Goal: Transaction & Acquisition: Download file/media

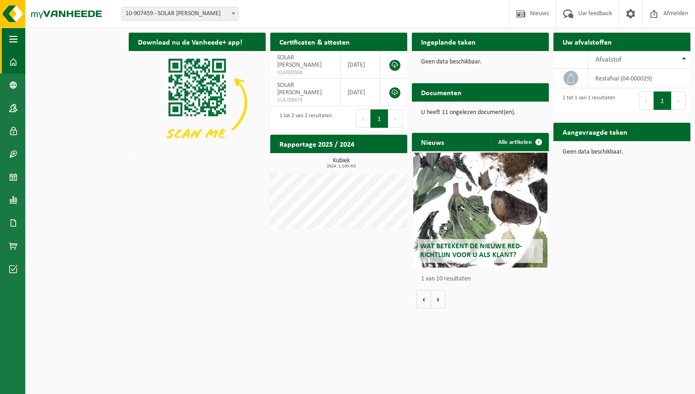
click at [12, 45] on span "button" at bounding box center [13, 39] width 8 height 23
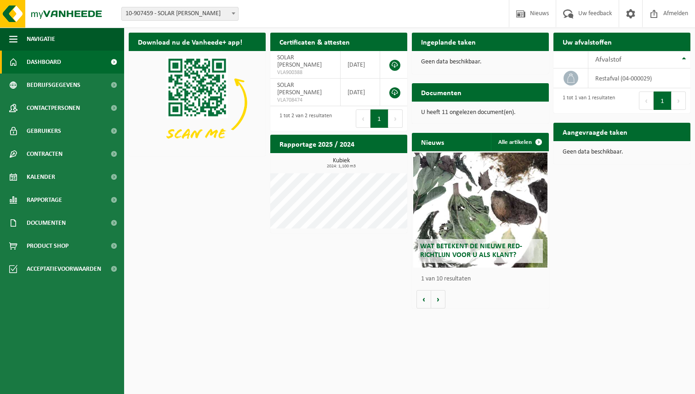
click at [58, 68] on span "Dashboard" at bounding box center [44, 62] width 34 height 23
click at [42, 154] on span "Contracten" at bounding box center [45, 154] width 36 height 23
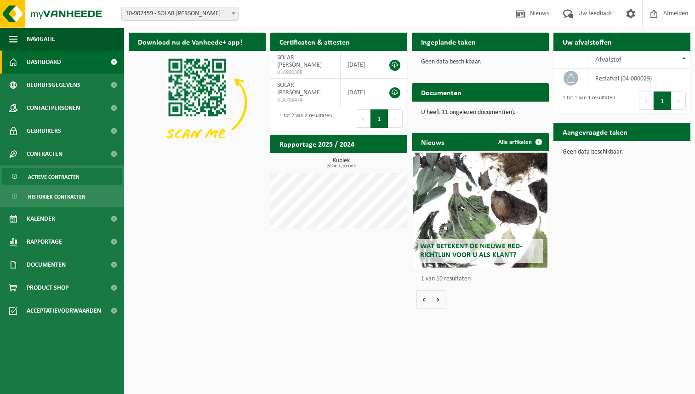
click at [55, 184] on span "Actieve contracten" at bounding box center [54, 176] width 52 height 17
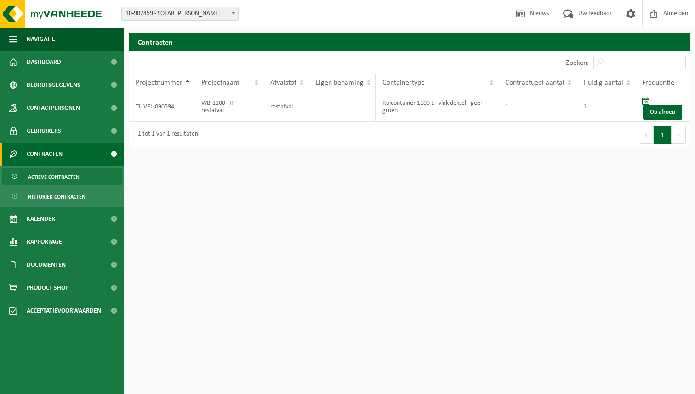
click at [52, 177] on span "Actieve contracten" at bounding box center [54, 176] width 52 height 17
click at [526, 92] on td "1" at bounding box center [538, 107] width 78 height 30
click at [65, 261] on span "Documenten" at bounding box center [46, 264] width 39 height 23
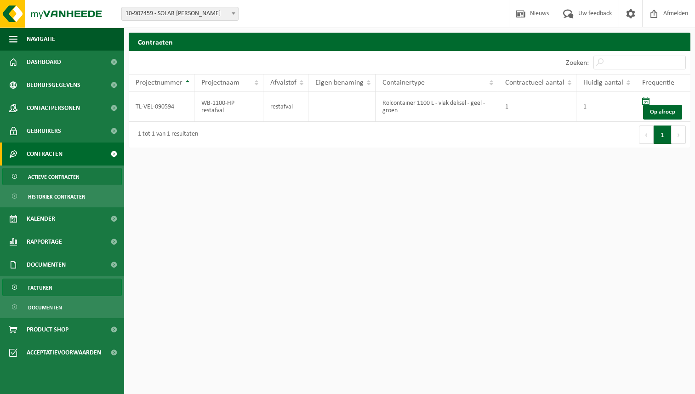
click at [40, 292] on span "Facturen" at bounding box center [40, 287] width 24 height 17
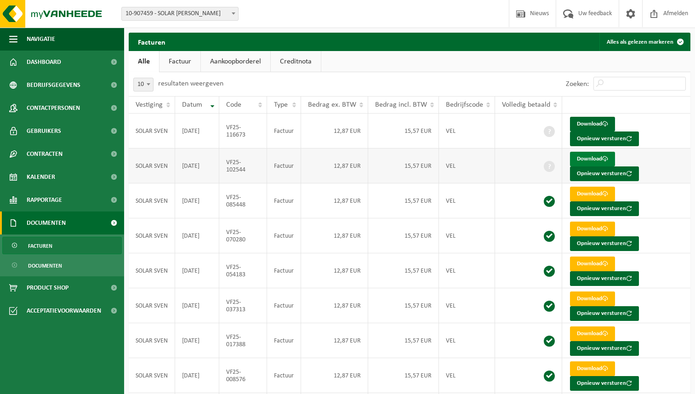
click at [587, 157] on link "Download" at bounding box center [592, 159] width 45 height 15
click at [587, 116] on td "Download Opnieuw versturen" at bounding box center [626, 131] width 128 height 35
click at [588, 120] on link "Download" at bounding box center [592, 124] width 45 height 15
click at [589, 157] on link "Download" at bounding box center [592, 159] width 45 height 15
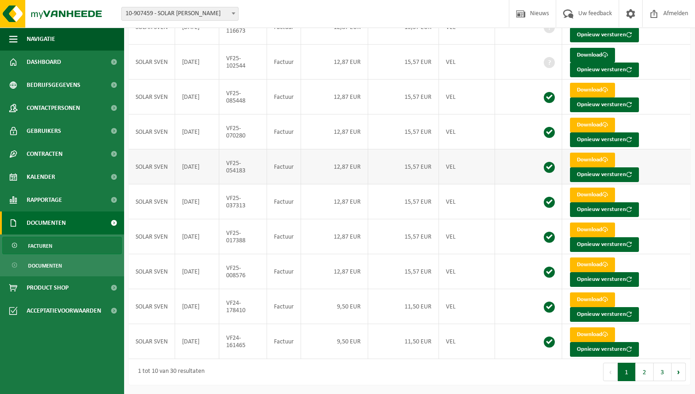
scroll to position [106, 0]
click at [602, 193] on span at bounding box center [605, 195] width 6 height 6
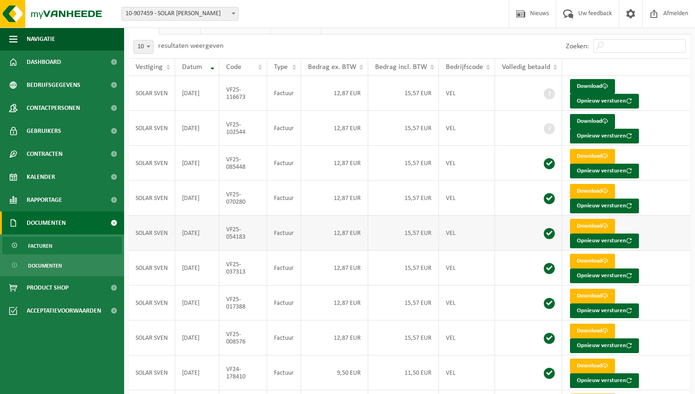
scroll to position [24, 0]
